Goal: Find specific page/section: Find specific page/section

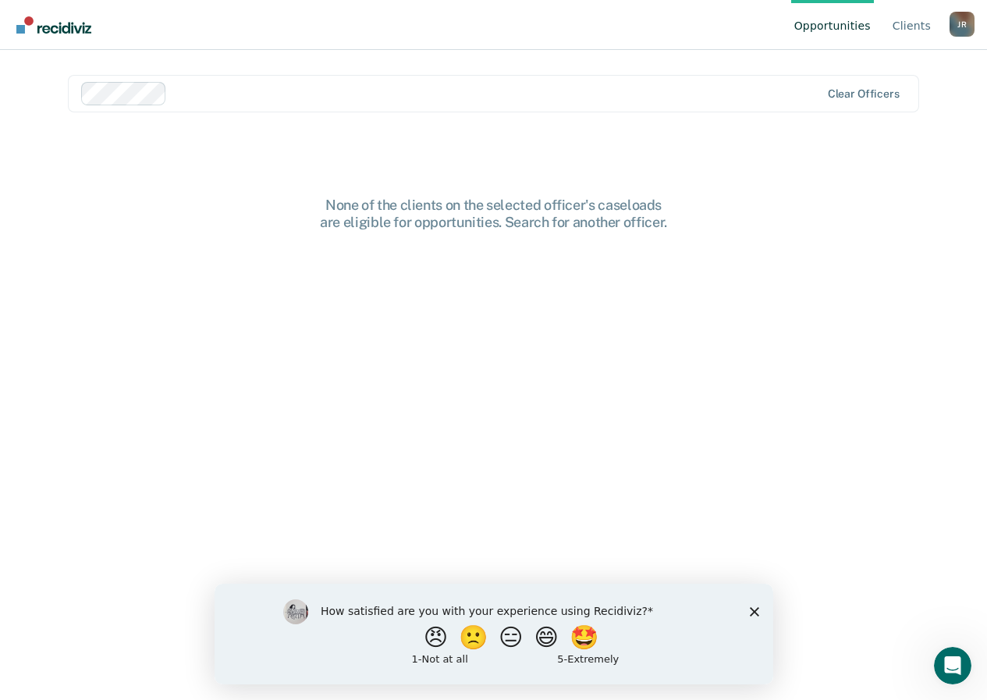
click at [854, 22] on link "Opportunities" at bounding box center [832, 25] width 83 height 50
click at [901, 19] on link "Client s" at bounding box center [911, 25] width 44 height 50
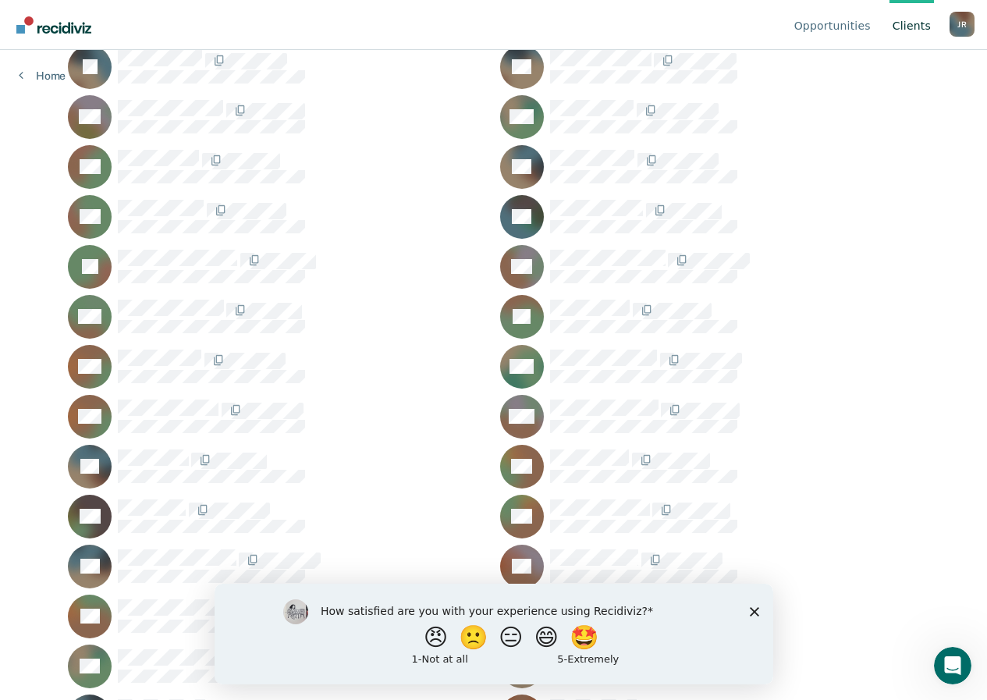
scroll to position [476, 0]
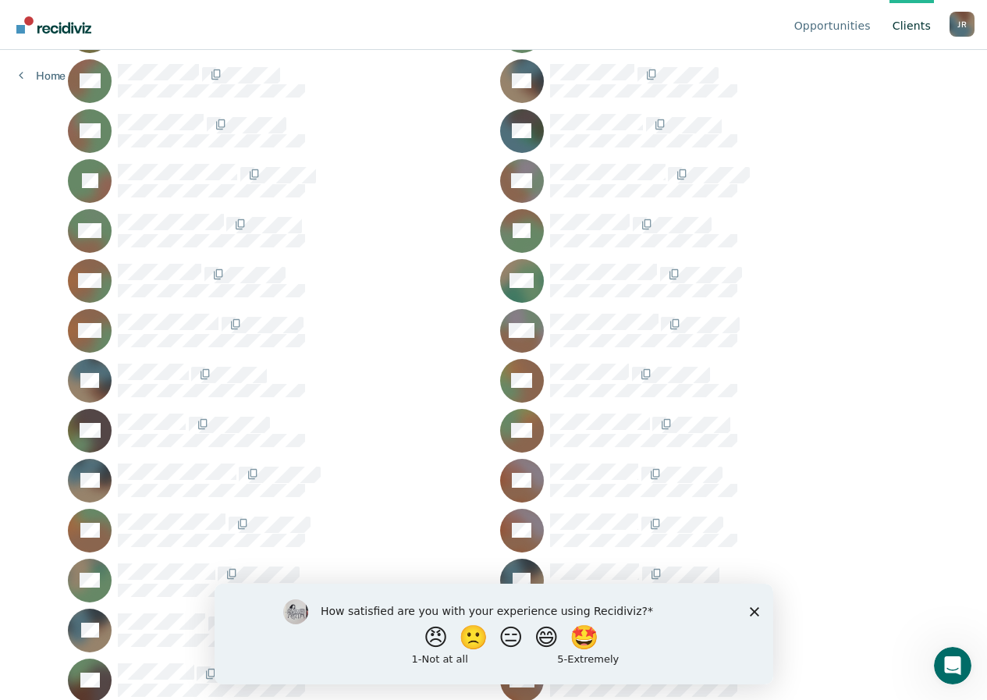
click at [750, 609] on icon "Close survey" at bounding box center [753, 610] width 9 height 9
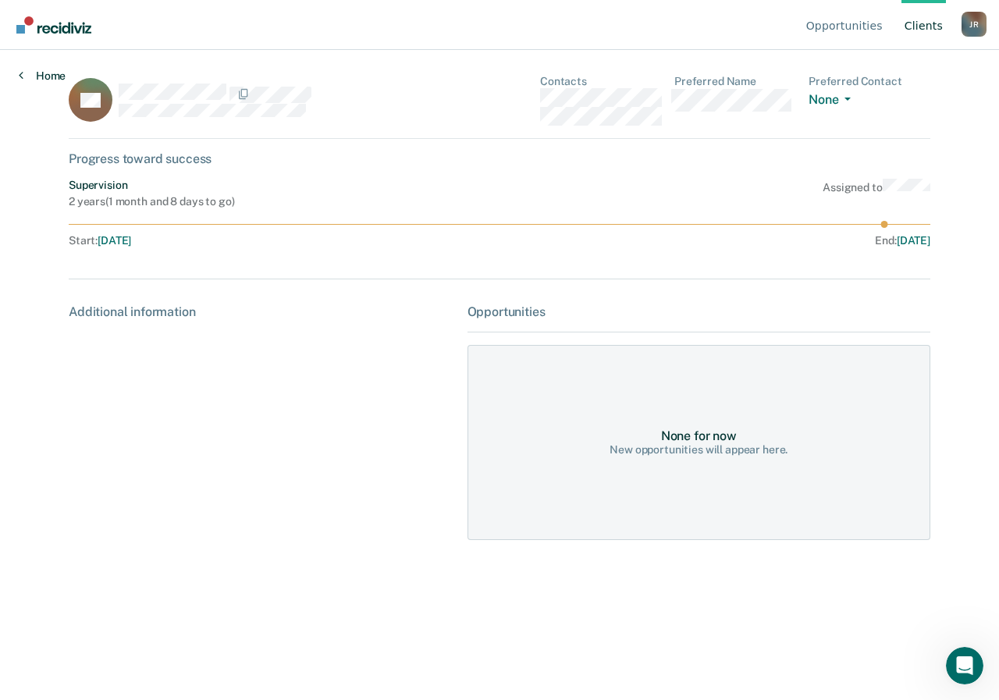
click at [48, 76] on link "Home" at bounding box center [42, 76] width 47 height 14
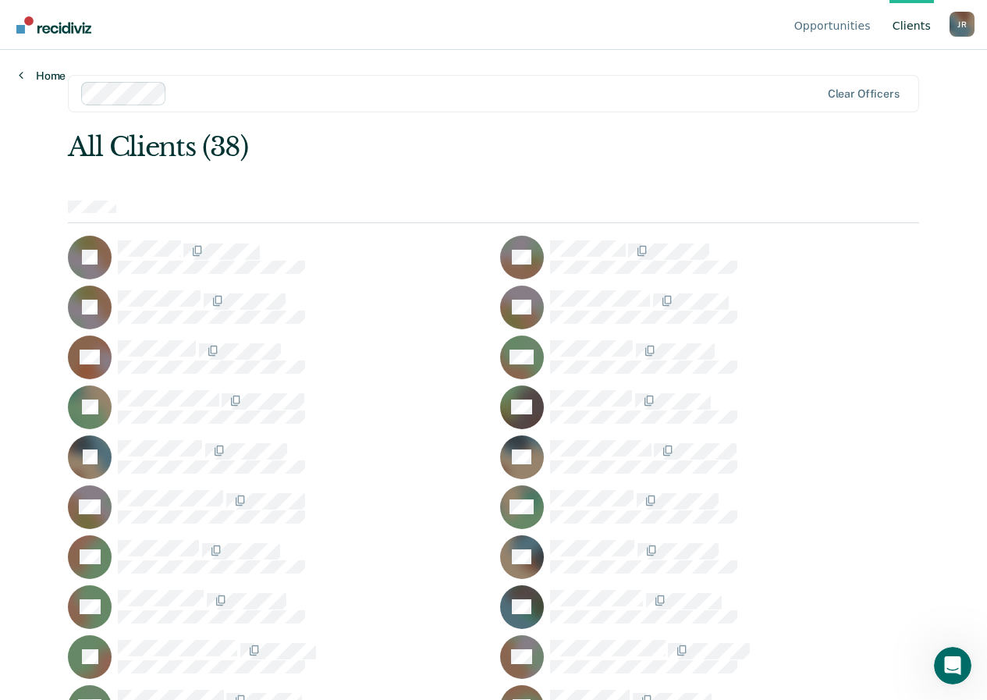
click at [23, 74] on link "Home" at bounding box center [42, 76] width 47 height 14
